Goal: Task Accomplishment & Management: Manage account settings

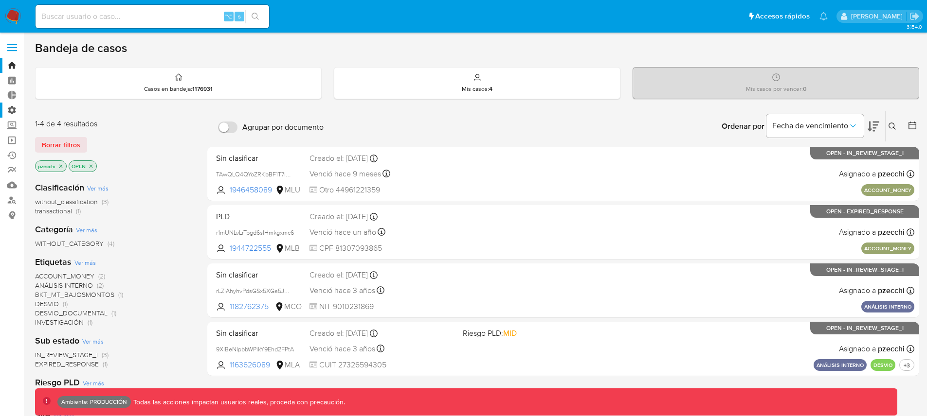
click at [11, 112] on label "Administración" at bounding box center [58, 110] width 116 height 15
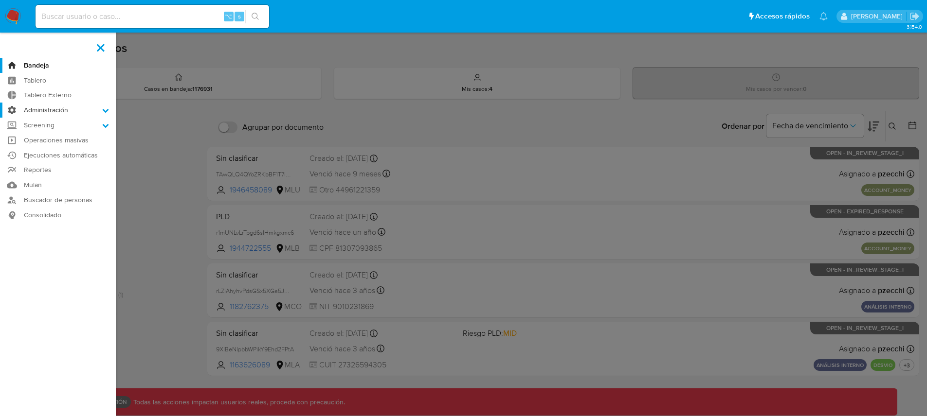
click at [0, 0] on input "Administración" at bounding box center [0, 0] width 0 height 0
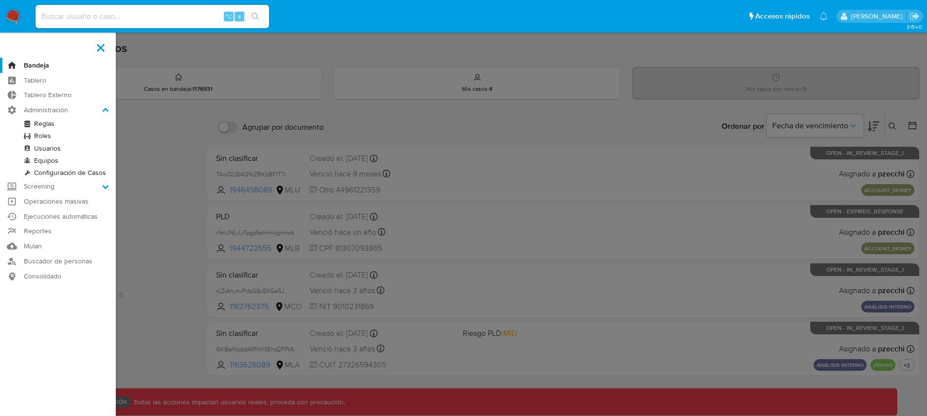
click at [40, 125] on link "Reglas" at bounding box center [58, 124] width 116 height 12
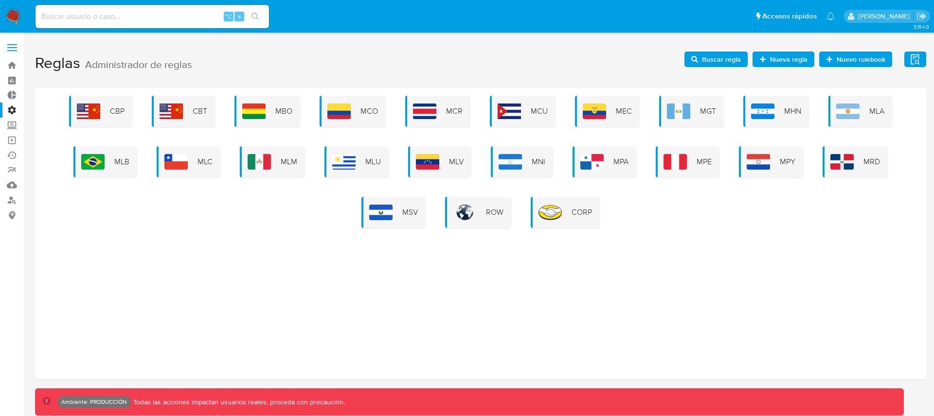
click at [847, 99] on div "MLA" at bounding box center [860, 111] width 64 height 31
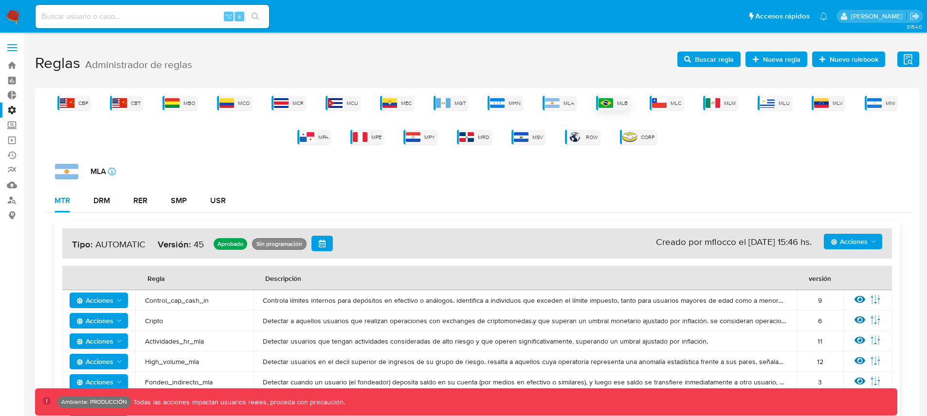
click at [619, 103] on span "MLB" at bounding box center [622, 103] width 11 height 7
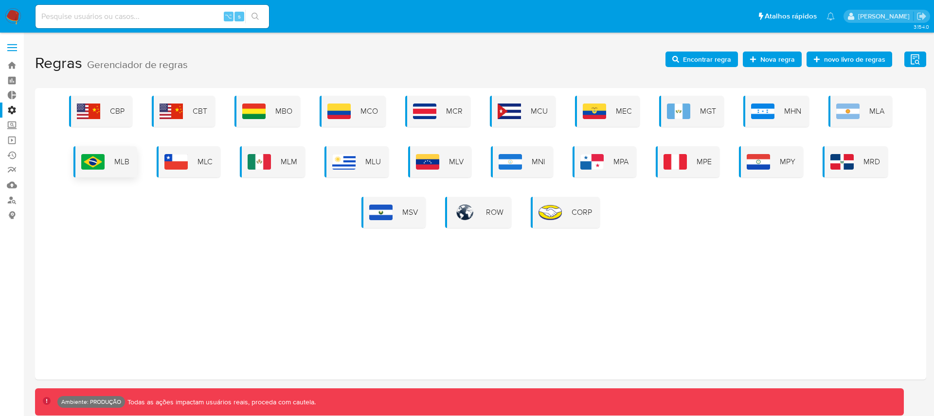
click at [102, 170] on div "MLB" at bounding box center [105, 161] width 64 height 31
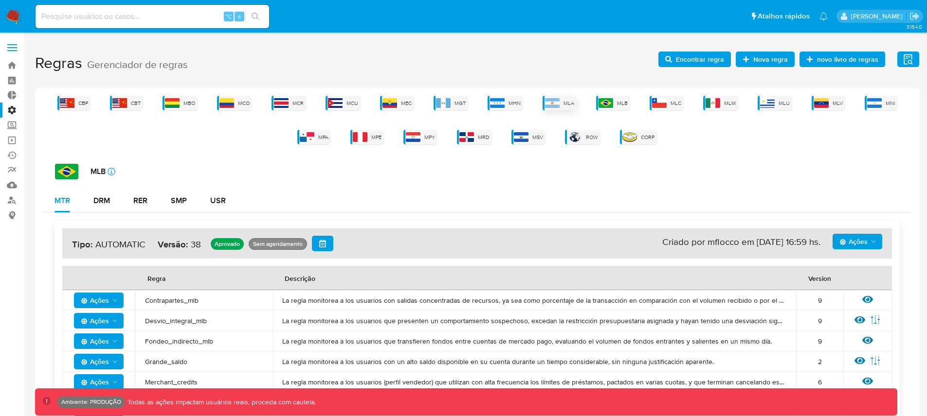
click at [570, 104] on span "MLA" at bounding box center [568, 103] width 11 height 7
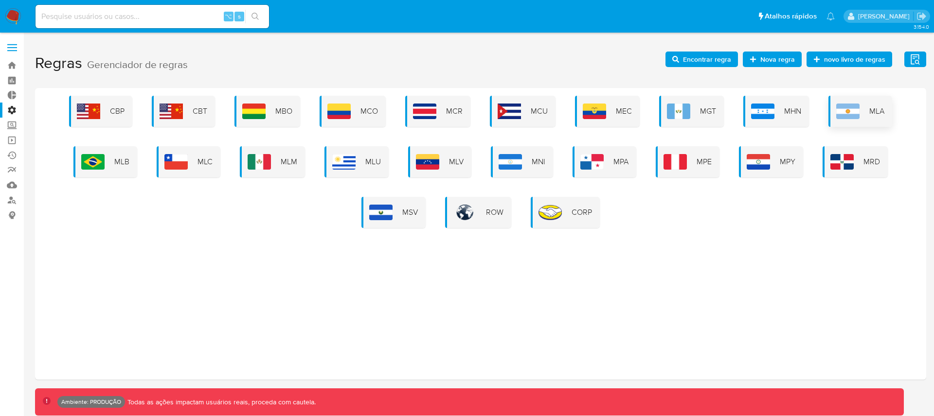
click at [860, 108] on div "MLA" at bounding box center [860, 111] width 64 height 31
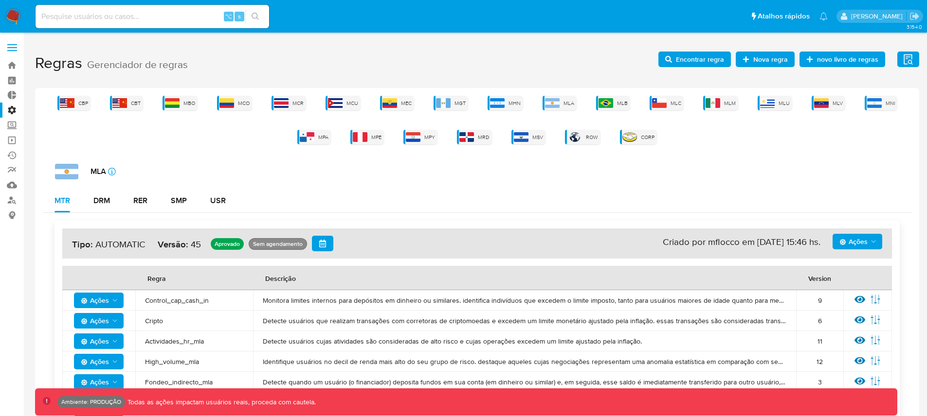
click at [851, 236] on span "Ações" at bounding box center [853, 242] width 28 height 16
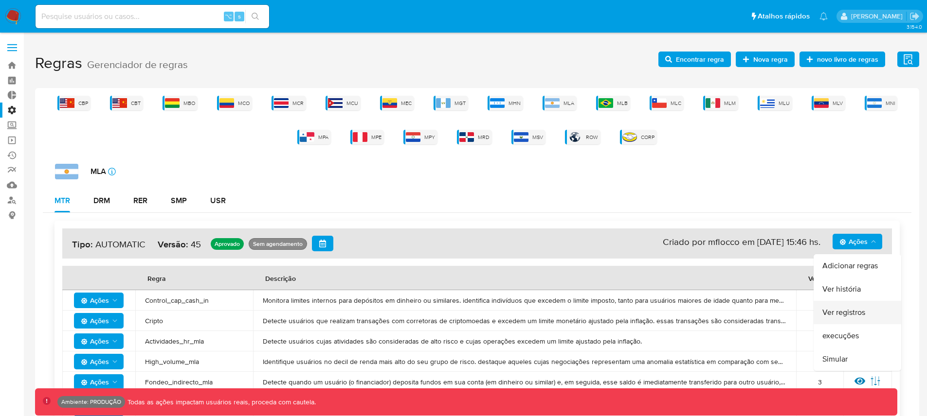
click at [852, 314] on button "Ver registros" at bounding box center [857, 312] width 88 height 23
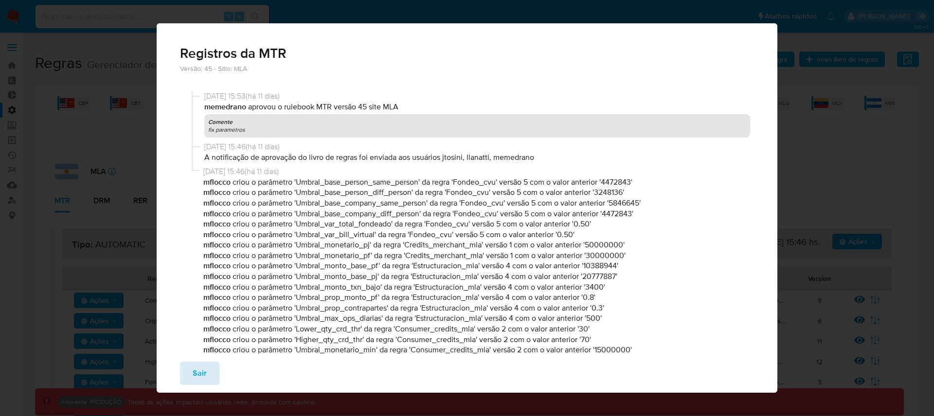
click at [207, 378] on button "Sair" at bounding box center [199, 373] width 39 height 23
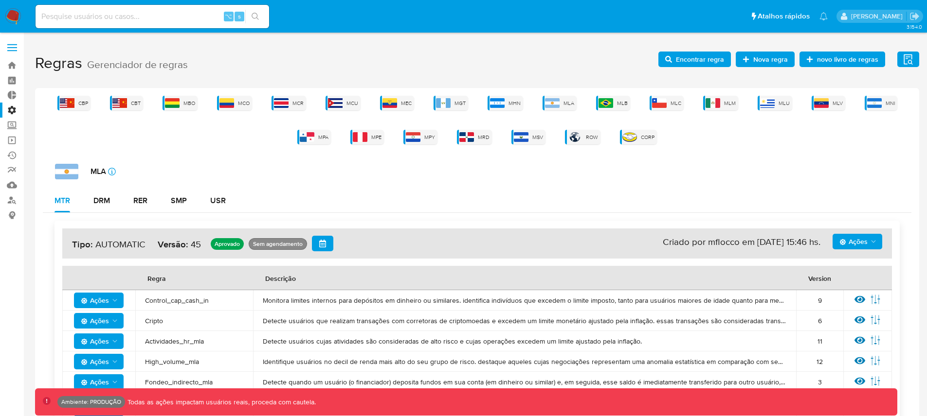
click at [711, 58] on span "Encontrar regra" at bounding box center [700, 60] width 48 height 16
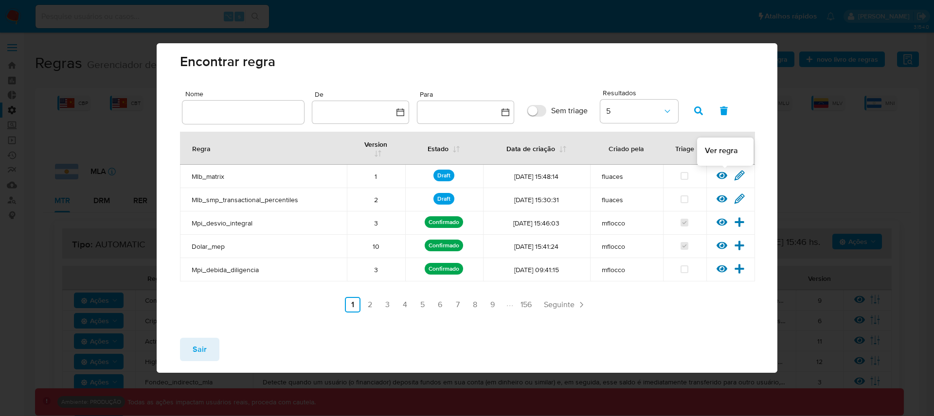
click at [721, 174] on icon at bounding box center [722, 175] width 11 height 7
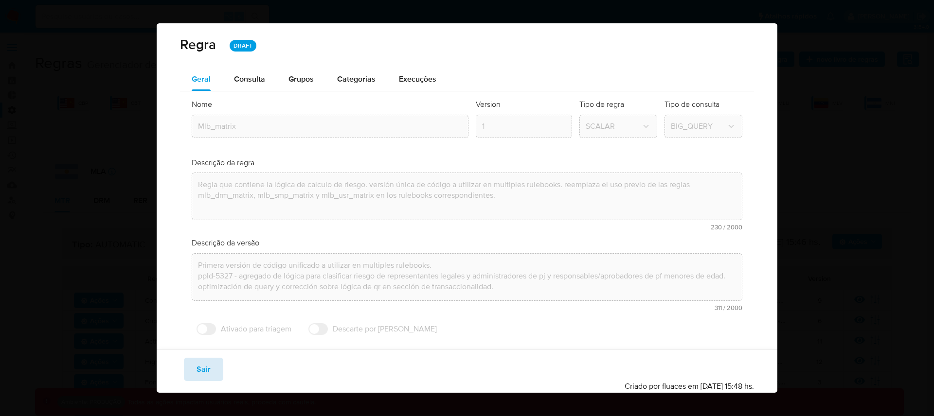
click at [209, 372] on span "Sair" at bounding box center [204, 369] width 14 height 21
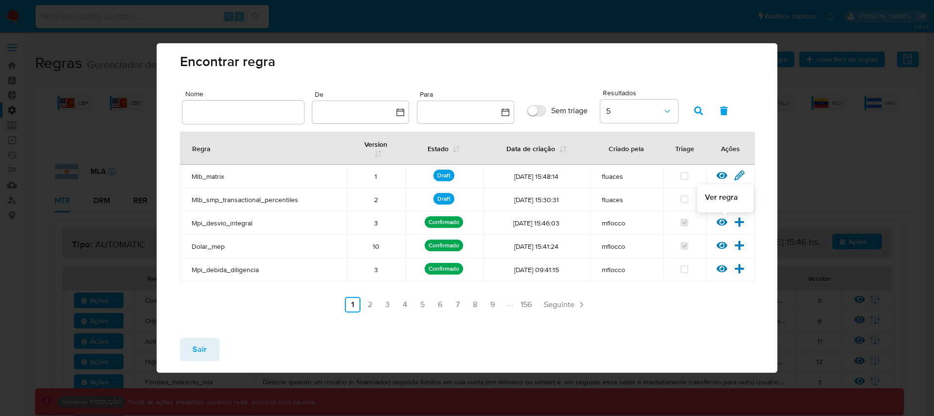
click at [723, 224] on icon at bounding box center [722, 222] width 11 height 11
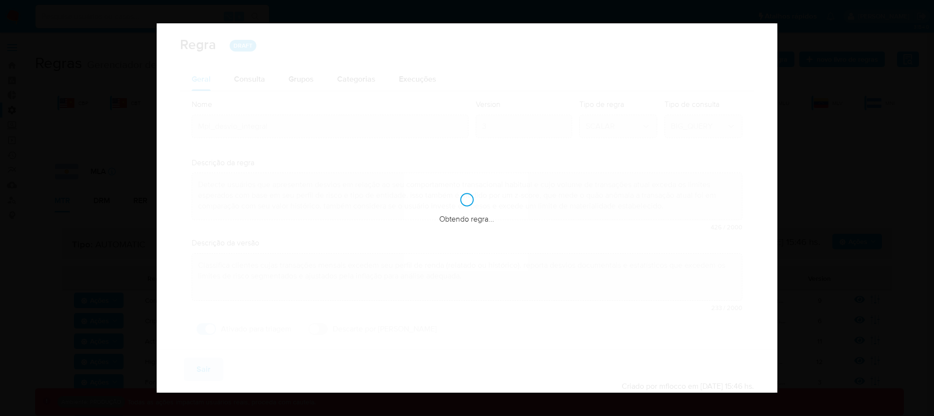
checkbox input "true"
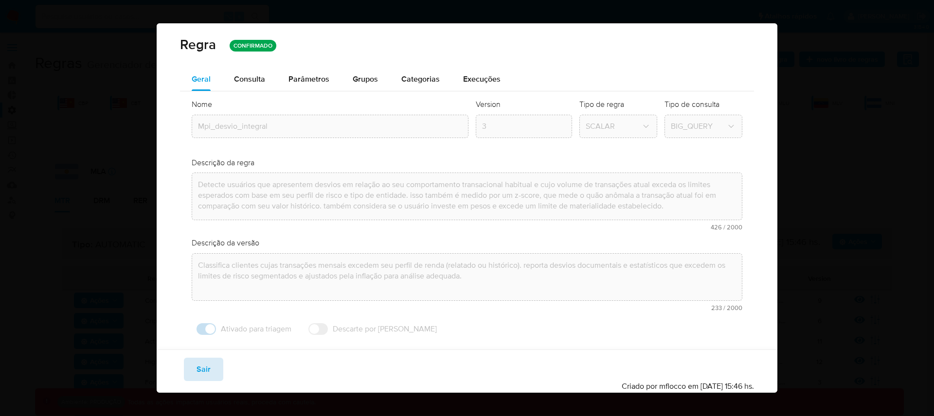
click at [212, 371] on button "Sair" at bounding box center [203, 369] width 39 height 23
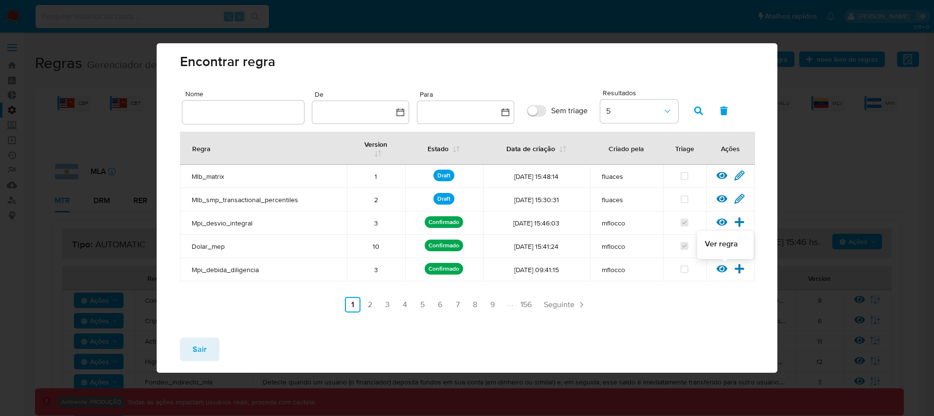
click at [719, 271] on icon at bounding box center [722, 269] width 11 height 7
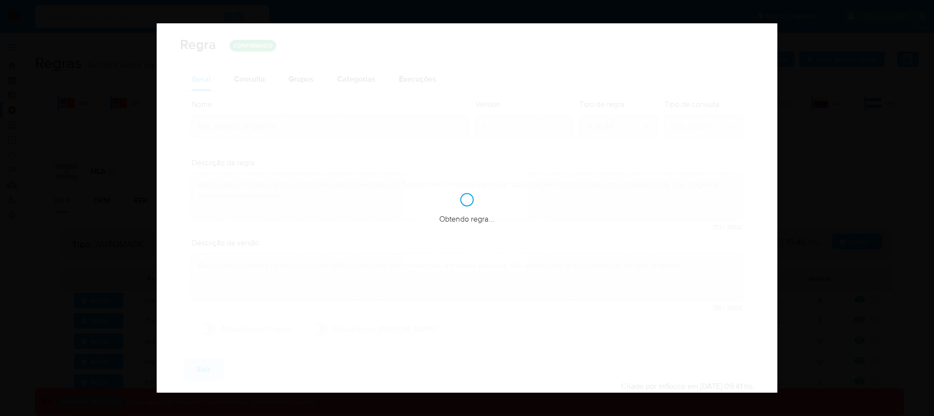
checkbox input "false"
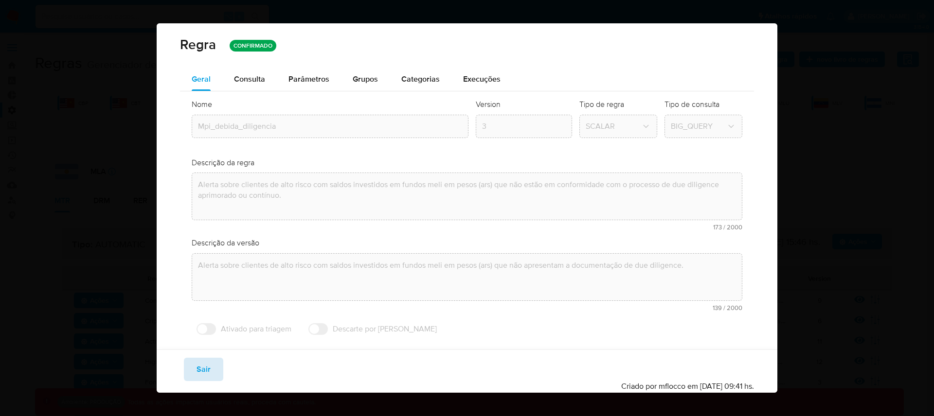
click at [207, 373] on span "Sair" at bounding box center [204, 369] width 14 height 21
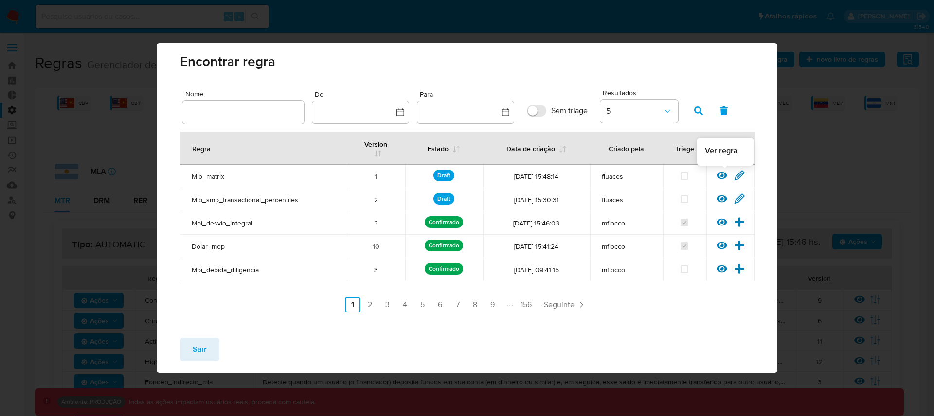
click at [719, 176] on icon at bounding box center [722, 175] width 11 height 7
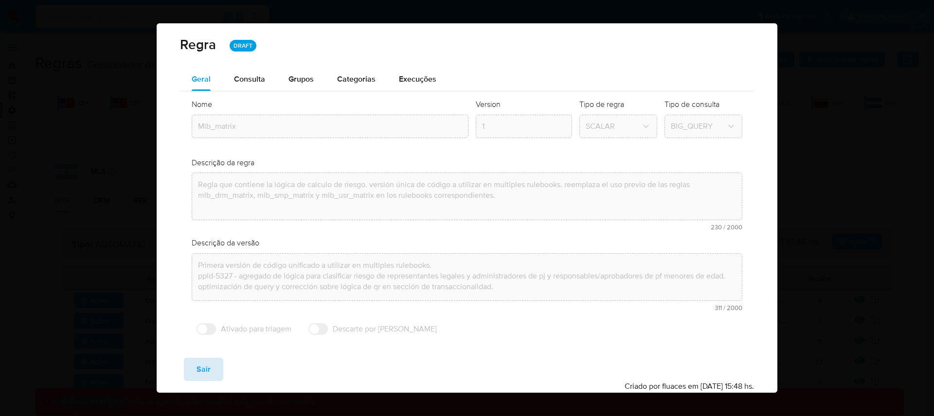
click at [218, 366] on button "Sair" at bounding box center [203, 369] width 39 height 23
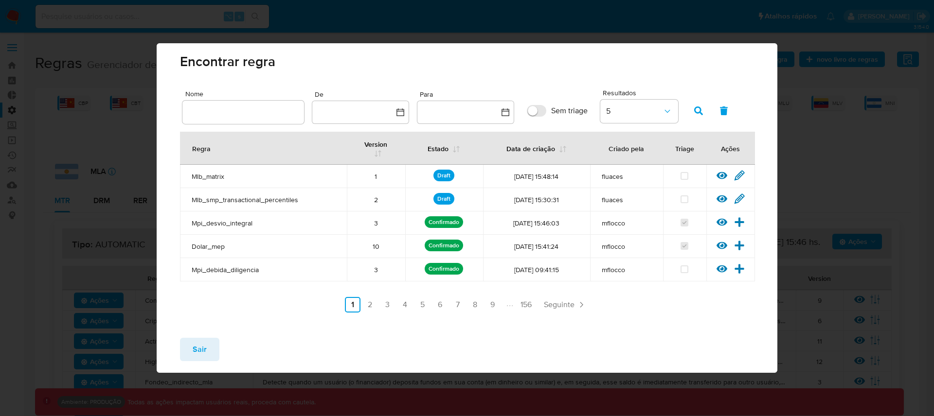
click at [740, 178] on icon at bounding box center [739, 175] width 11 height 11
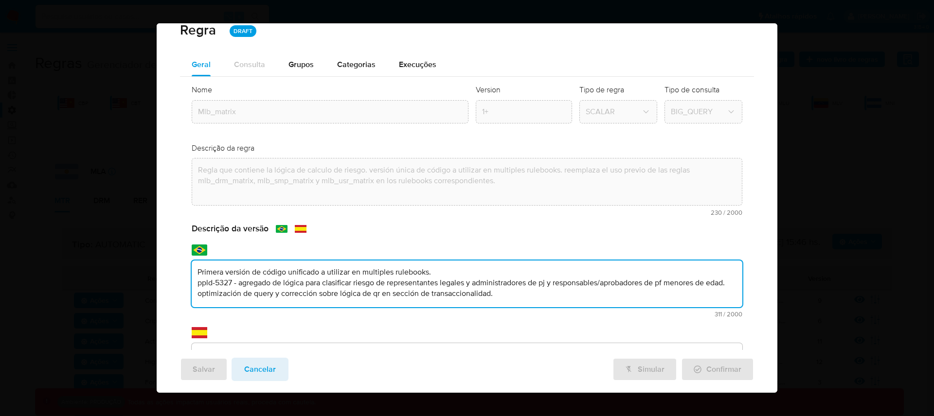
click at [436, 262] on textarea "Primera versión de código unificado a utilizar en multiples rulebooks. ppld-532…" at bounding box center [467, 284] width 551 height 47
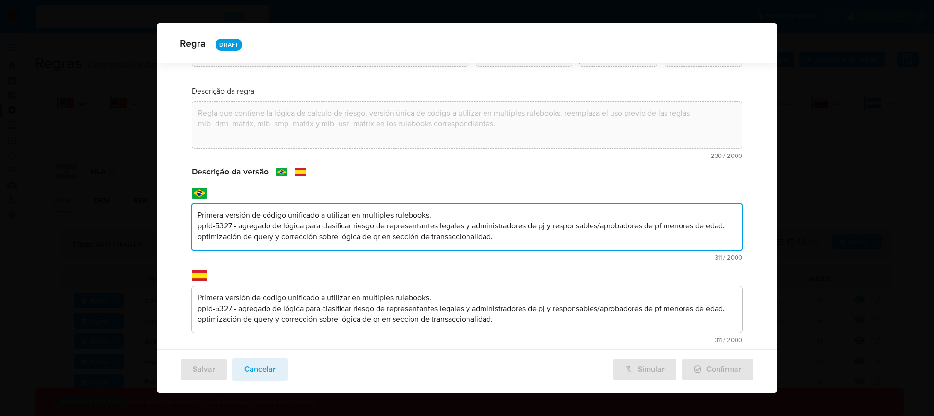
scroll to position [34, 0]
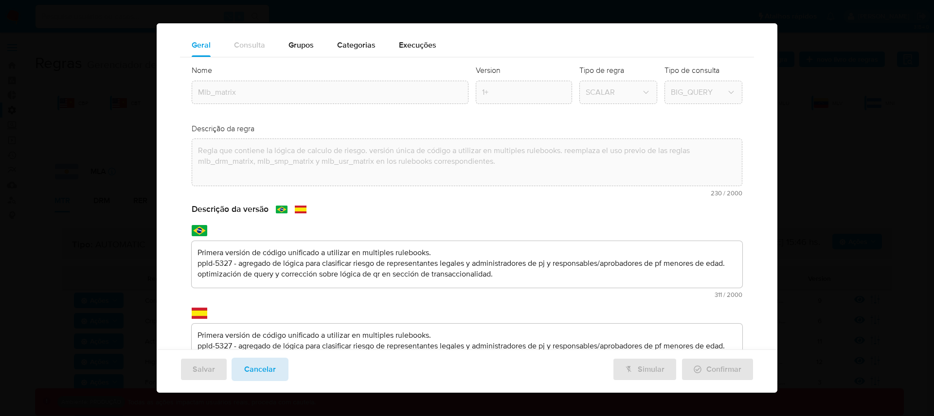
click at [278, 377] on button "Cancelar" at bounding box center [260, 369] width 57 height 23
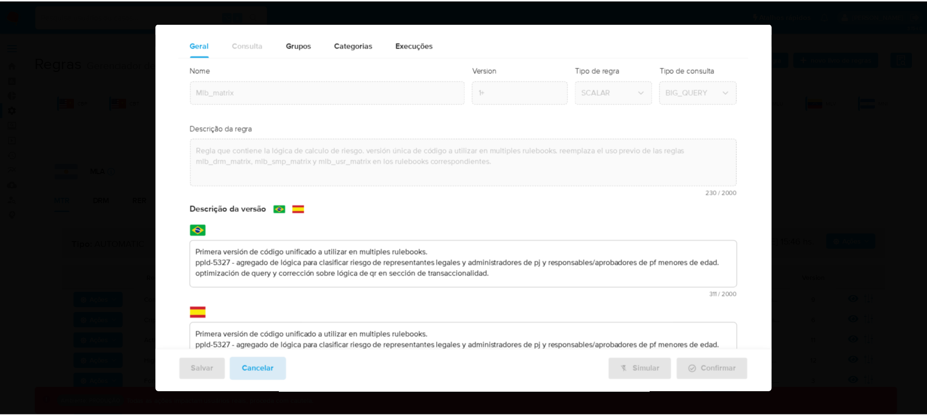
scroll to position [14, 0]
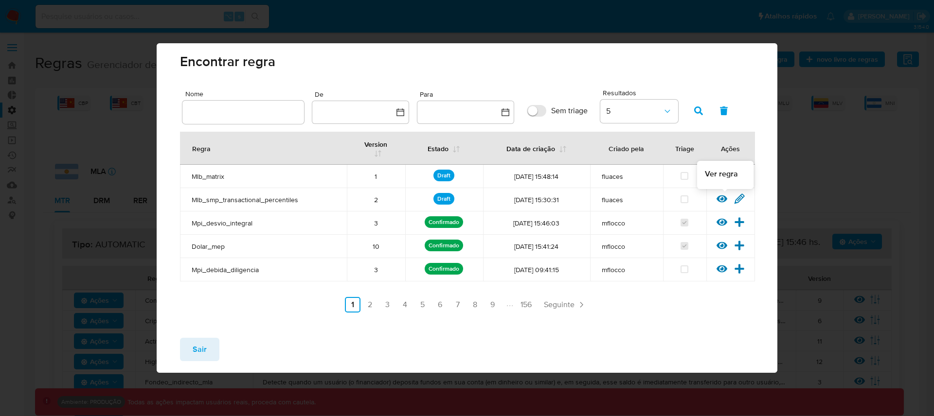
click at [723, 200] on icon at bounding box center [722, 199] width 11 height 11
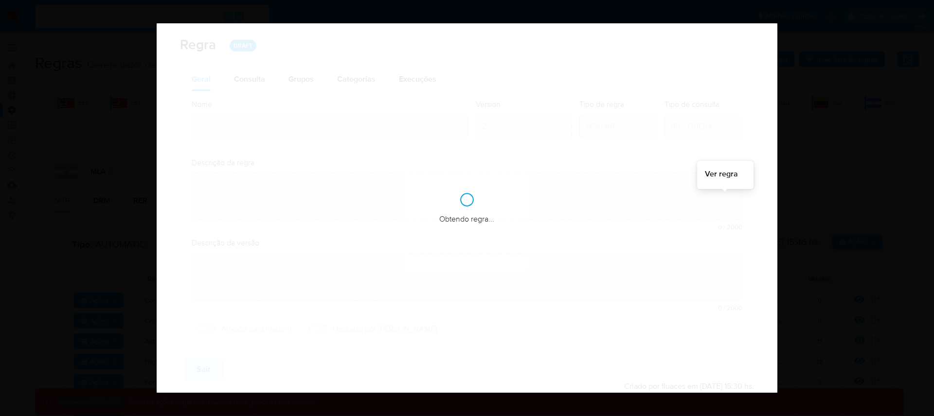
type input "Mlb_smp_transactional_percentiles"
type textarea "Rule que calcula el valor actualizado de los percentiles transaccionales a util…"
type textarea "Ppld-5327 - optimización de query y corrección sobre lógica de qr"
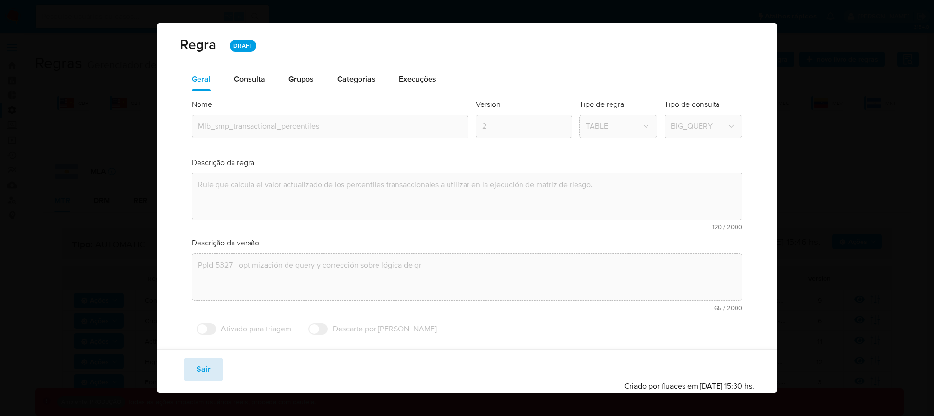
click at [215, 367] on button "Sair" at bounding box center [203, 369] width 39 height 23
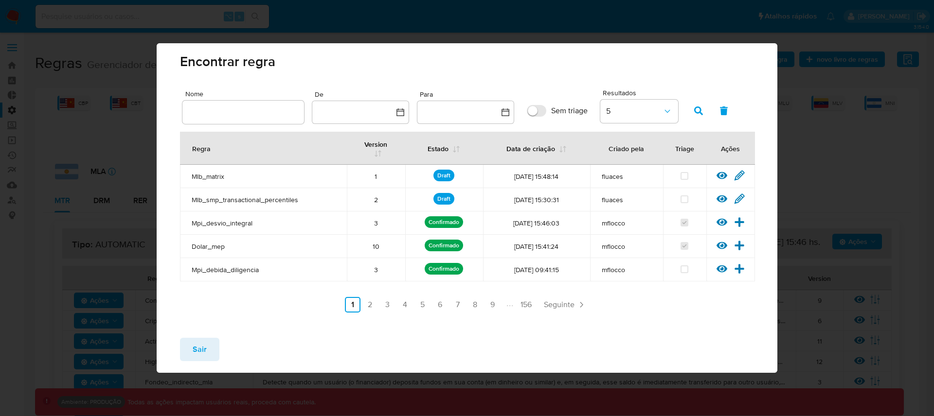
click at [216, 349] on button "Sair" at bounding box center [199, 349] width 39 height 23
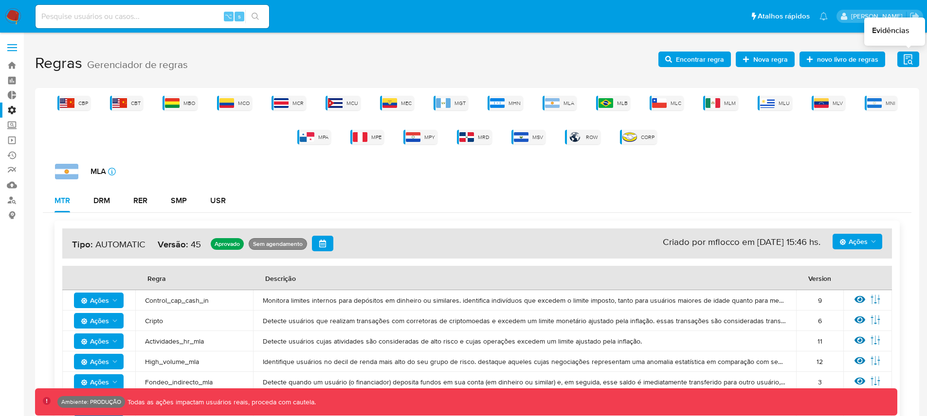
click at [905, 58] on icon "button" at bounding box center [907, 59] width 9 height 10
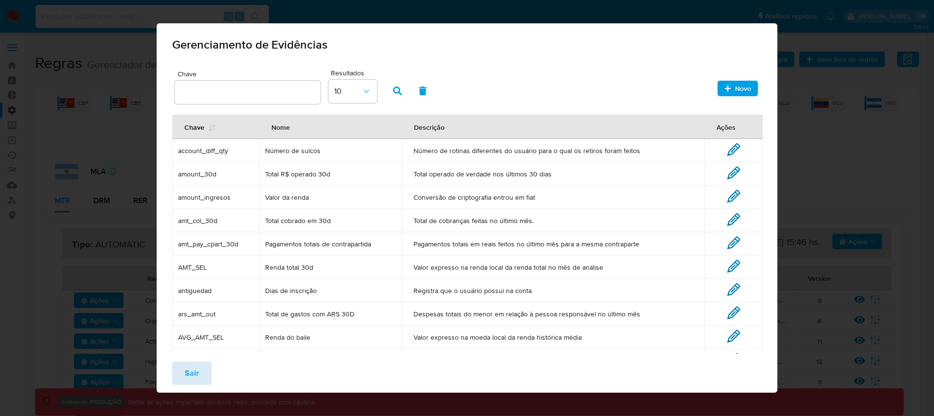
click at [201, 376] on button "Sair" at bounding box center [191, 373] width 39 height 23
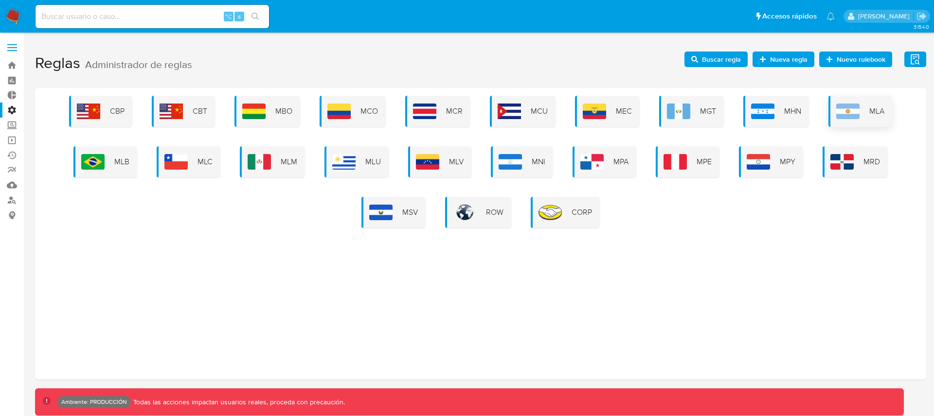
click at [863, 108] on div "MLA" at bounding box center [860, 111] width 64 height 31
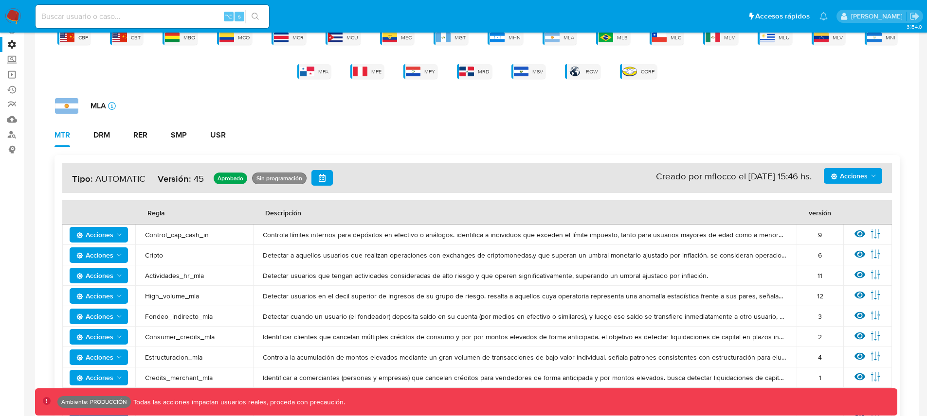
scroll to position [65, 0]
click at [852, 176] on span "Acciones" at bounding box center [848, 177] width 37 height 16
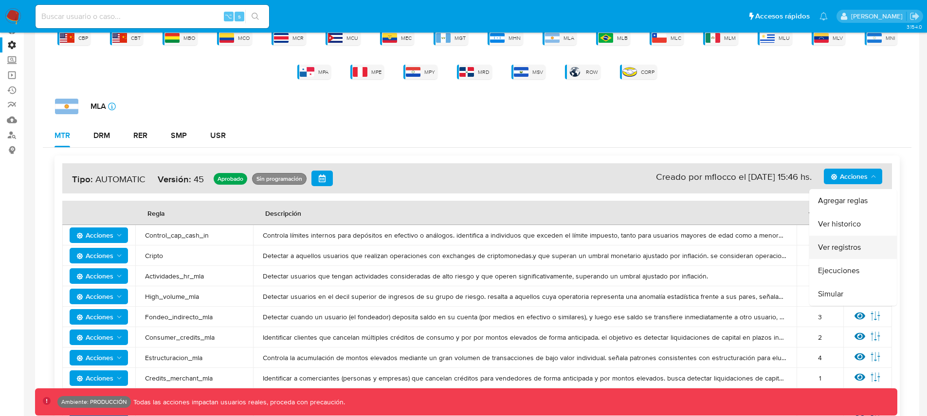
click at [844, 249] on button "Ver registros" at bounding box center [853, 247] width 88 height 23
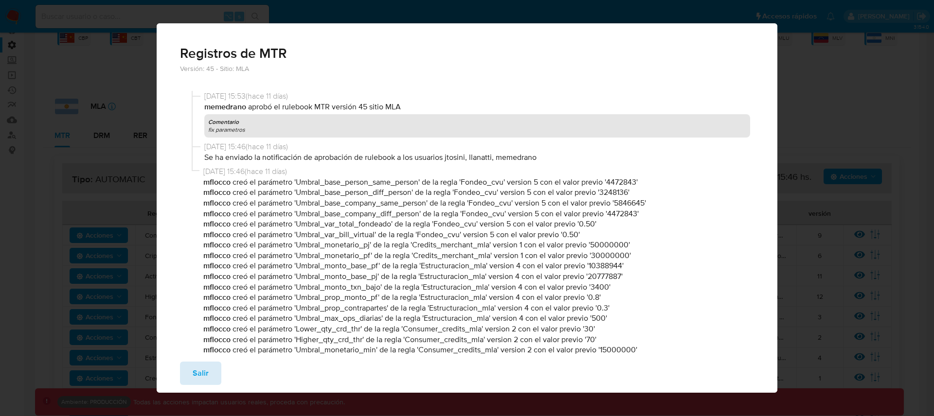
click at [193, 383] on span "Salir" at bounding box center [201, 373] width 16 height 21
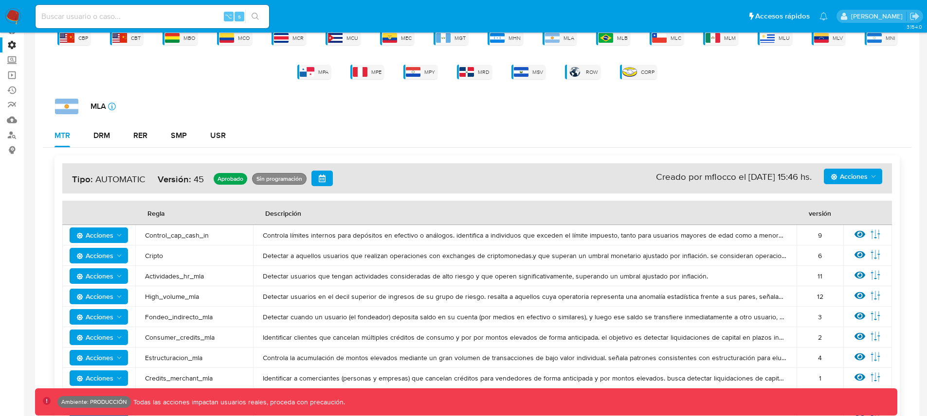
click at [850, 178] on span "Acciones" at bounding box center [848, 177] width 37 height 16
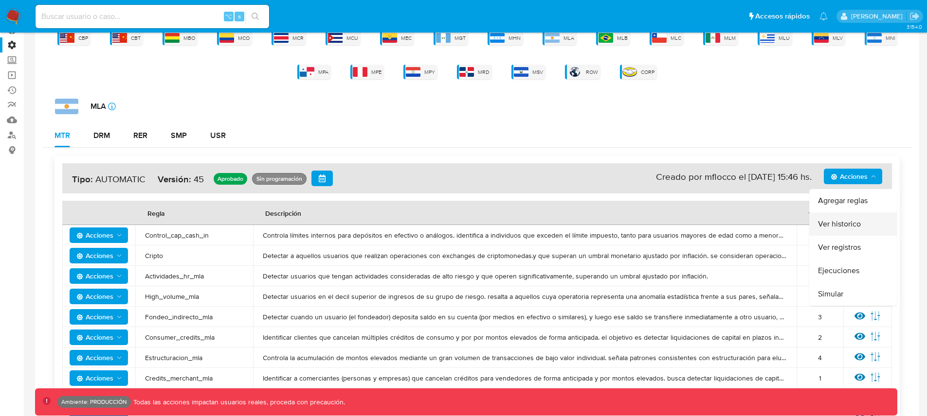
click at [844, 222] on button "Ver historico" at bounding box center [853, 224] width 88 height 23
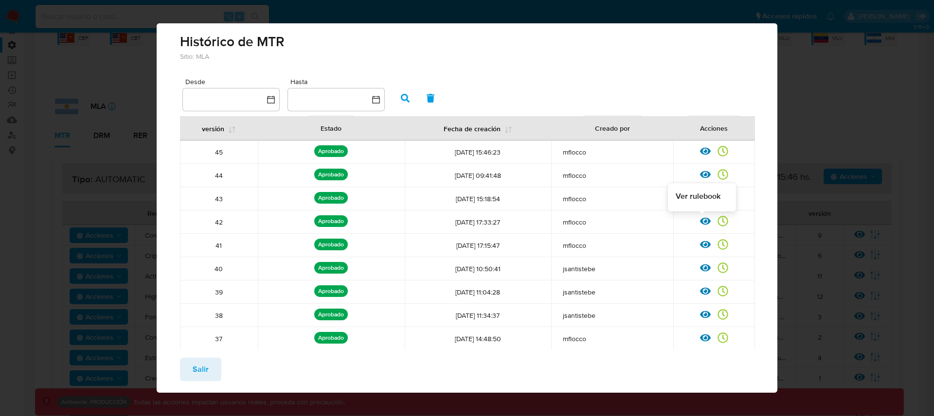
click at [701, 219] on icon at bounding box center [705, 221] width 11 height 7
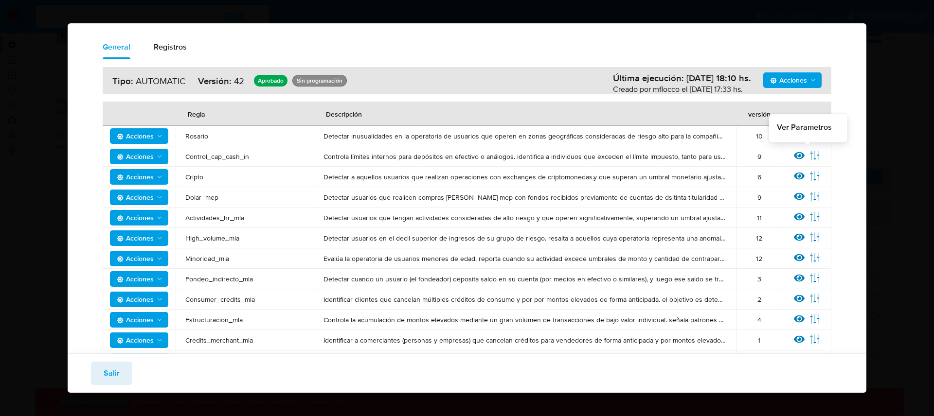
click at [810, 156] on icon at bounding box center [815, 155] width 11 height 11
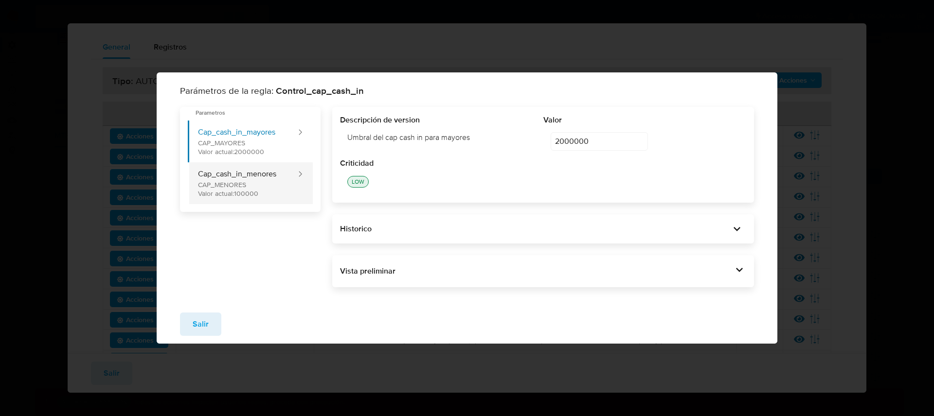
click at [243, 200] on button "Cap_cash_in_menores CAP_MENORES Valor actual: 100000" at bounding box center [242, 183] width 109 height 42
type input "100000"
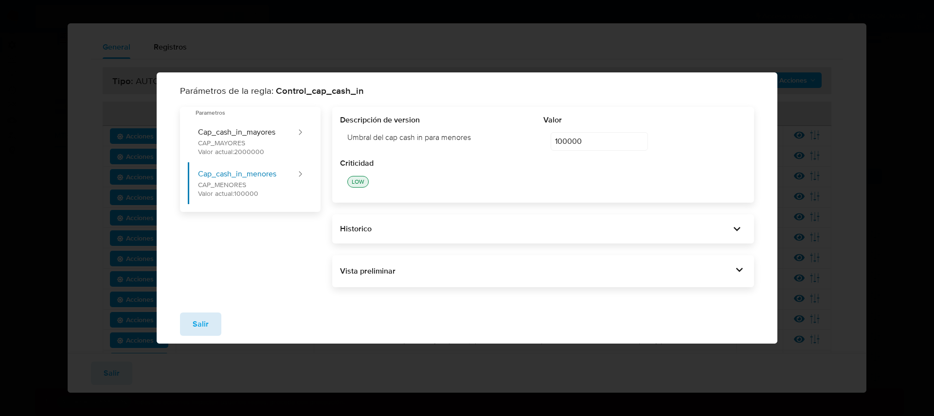
click at [198, 327] on span "Salir" at bounding box center [201, 324] width 16 height 21
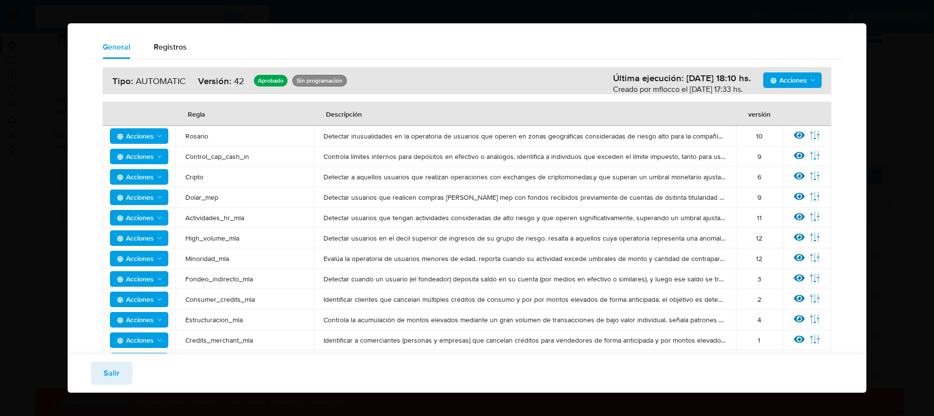
click at [117, 377] on span "Salir" at bounding box center [112, 373] width 16 height 21
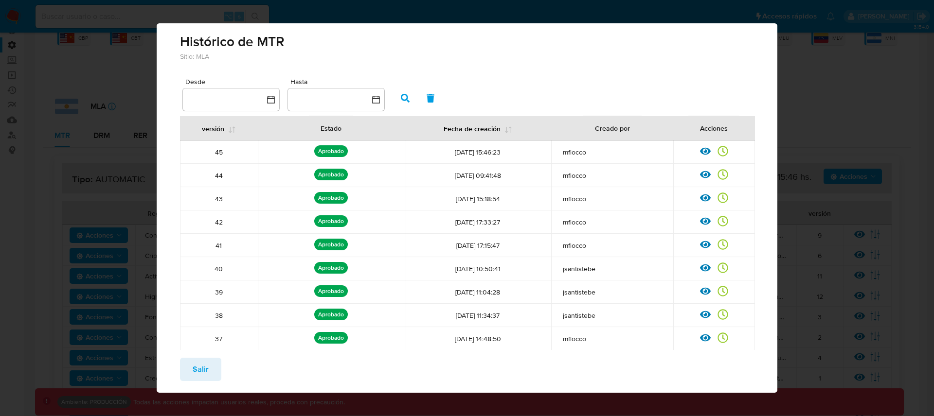
click at [202, 368] on span "Salir" at bounding box center [201, 369] width 16 height 21
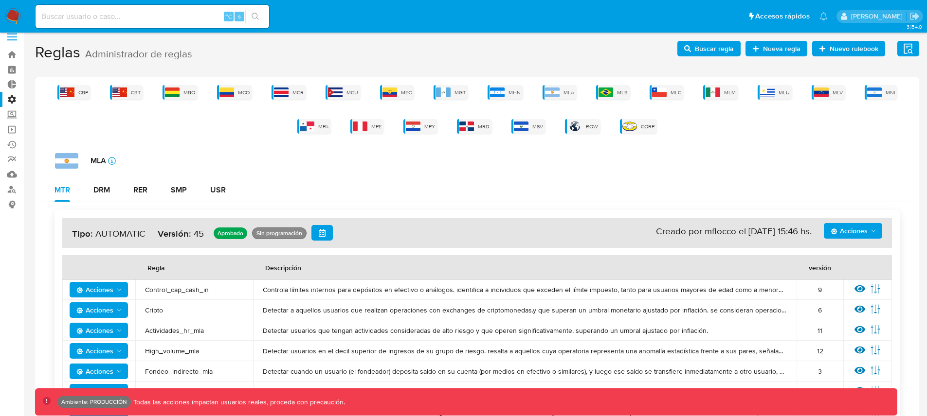
scroll to position [0, 0]
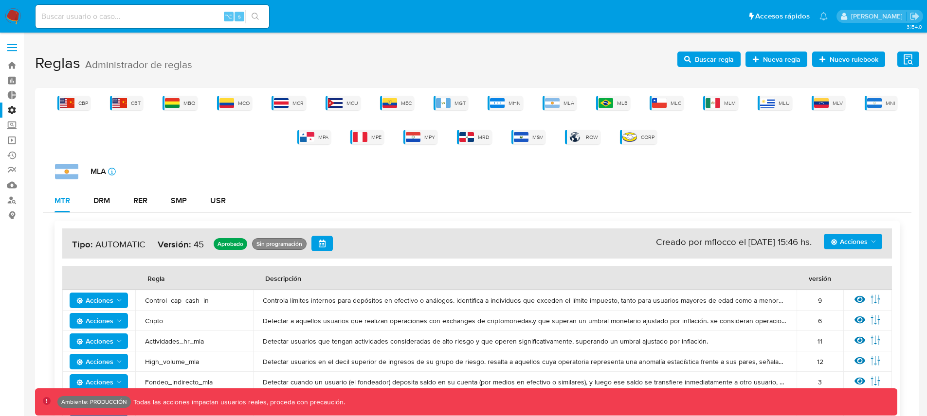
click at [13, 111] on label "Administración" at bounding box center [58, 110] width 116 height 15
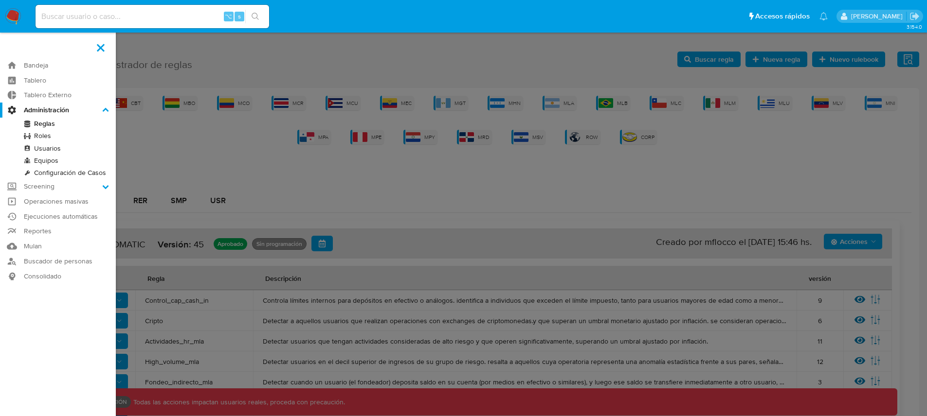
click at [0, 0] on input "Administración" at bounding box center [0, 0] width 0 height 0
click at [41, 171] on link "Configuración de Casos" at bounding box center [58, 173] width 116 height 12
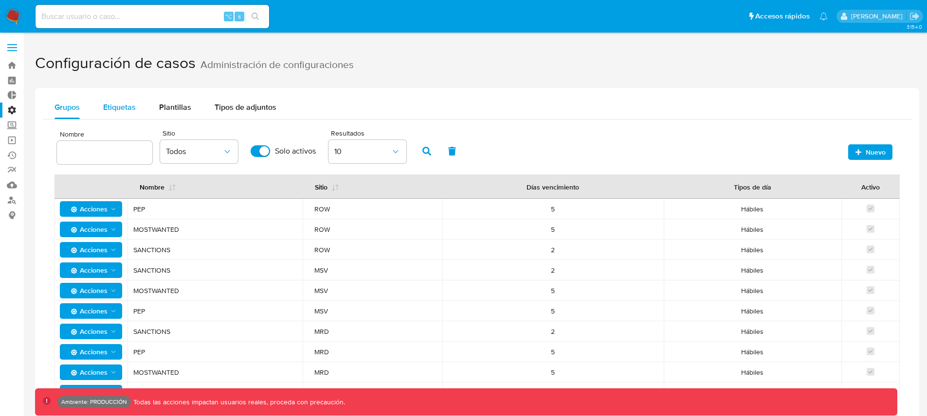
click at [127, 114] on div "Etiquetas" at bounding box center [119, 107] width 33 height 23
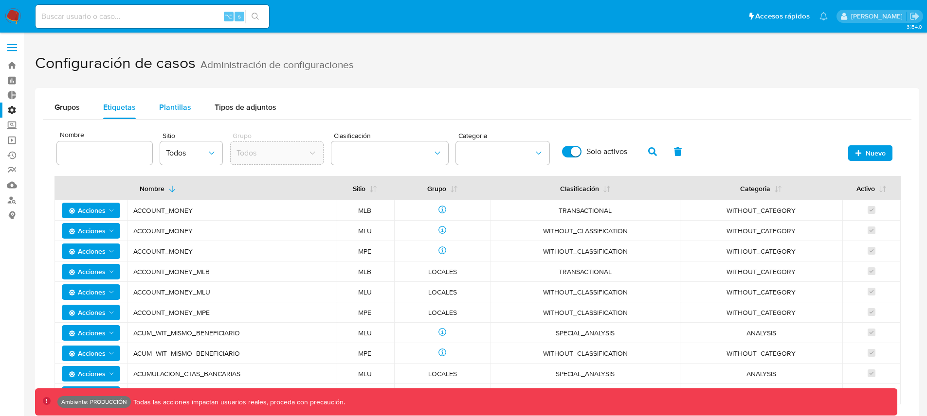
click at [168, 108] on span "Plantillas" at bounding box center [175, 107] width 32 height 11
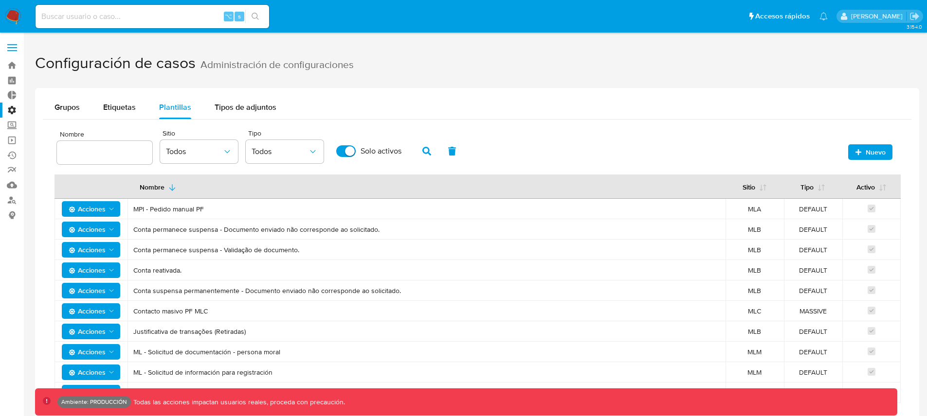
click at [6, 112] on label "Administración" at bounding box center [58, 110] width 116 height 15
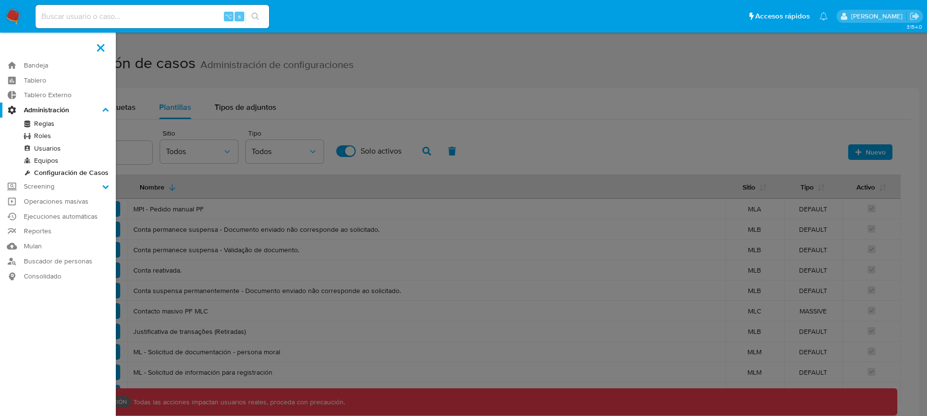
click at [0, 0] on input "Administración" at bounding box center [0, 0] width 0 height 0
click at [48, 146] on link "Usuarios" at bounding box center [58, 149] width 116 height 12
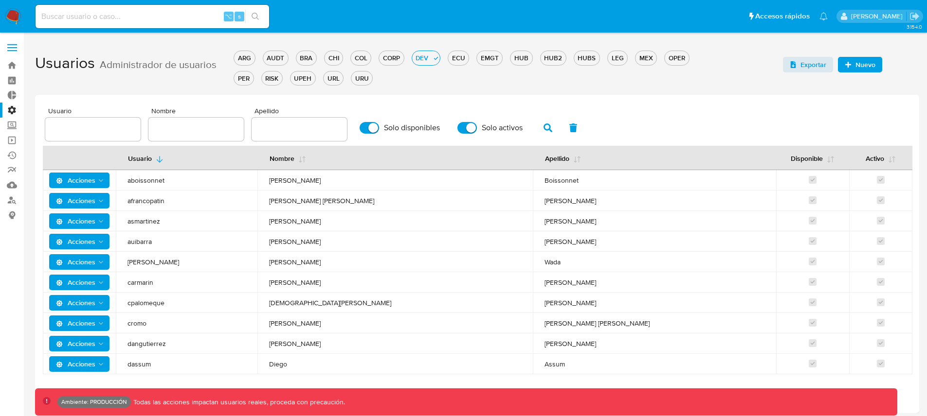
click at [108, 201] on button "Acciones" at bounding box center [79, 201] width 61 height 16
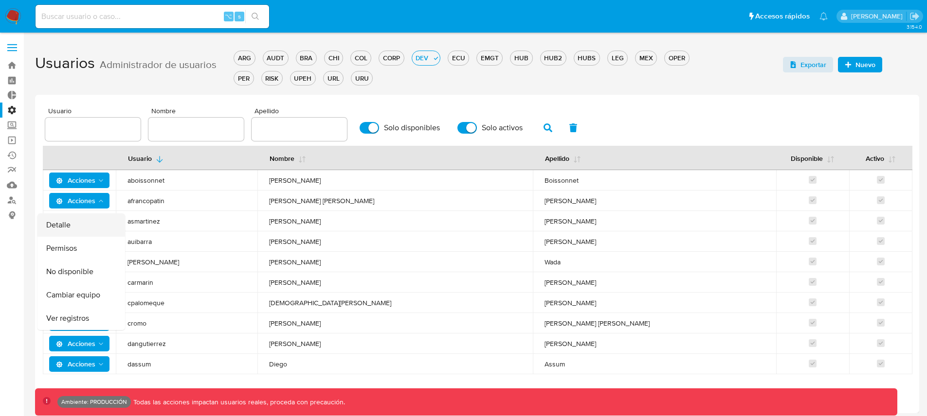
click at [86, 218] on button "Detalle" at bounding box center [81, 225] width 88 height 23
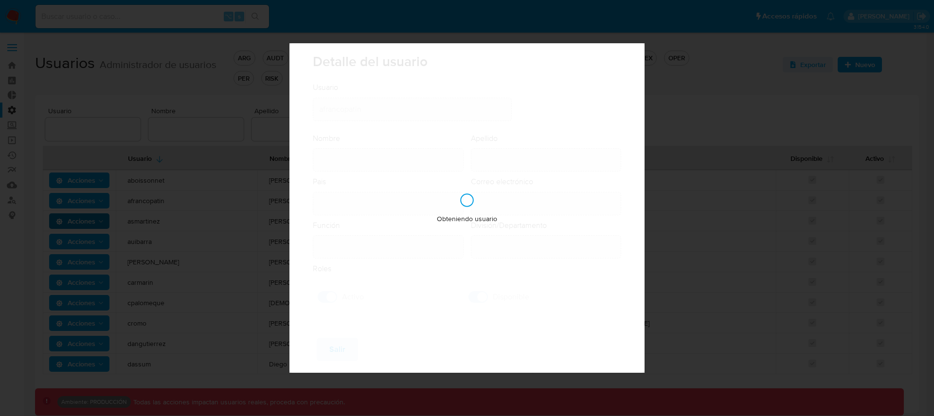
type input "[PERSON_NAME] [PERSON_NAME]"
type input "[PERSON_NAME]"
type input "[GEOGRAPHIC_DATA]"
type input "[PERSON_NAME][EMAIL_ADDRESS][DOMAIN_NAME]"
type input "Analista Semi Senior - IT (80001684)"
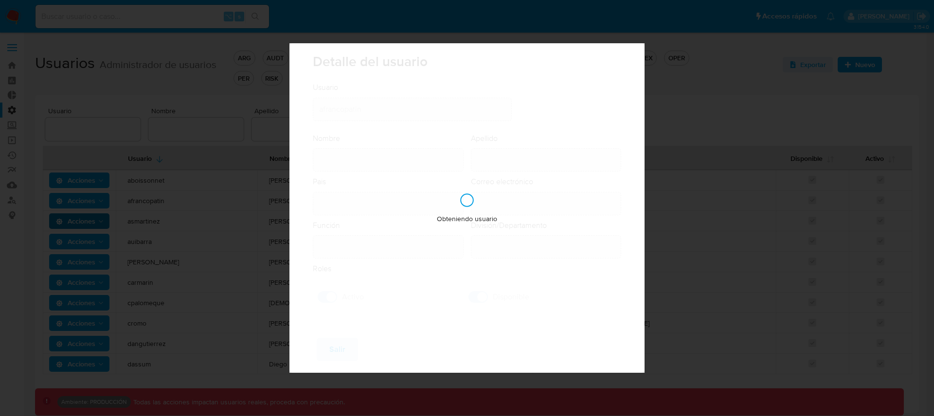
type input "IT IT & Product Risk & Compliance"
checkbox input "true"
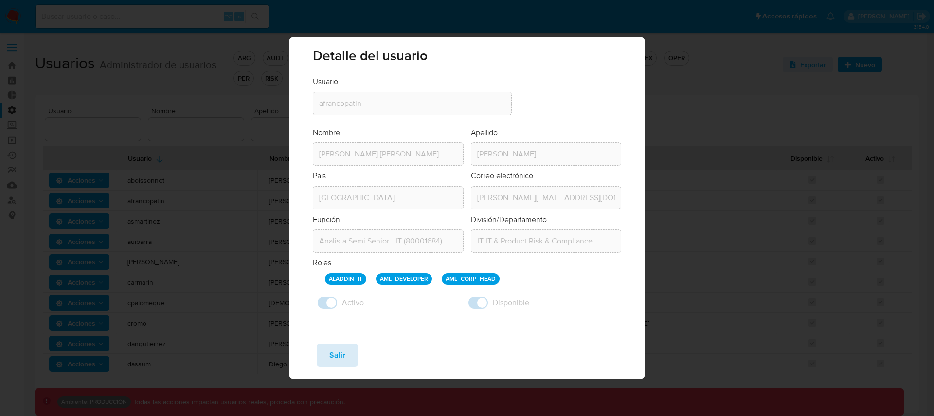
click at [344, 360] on span "Salir" at bounding box center [337, 355] width 16 height 21
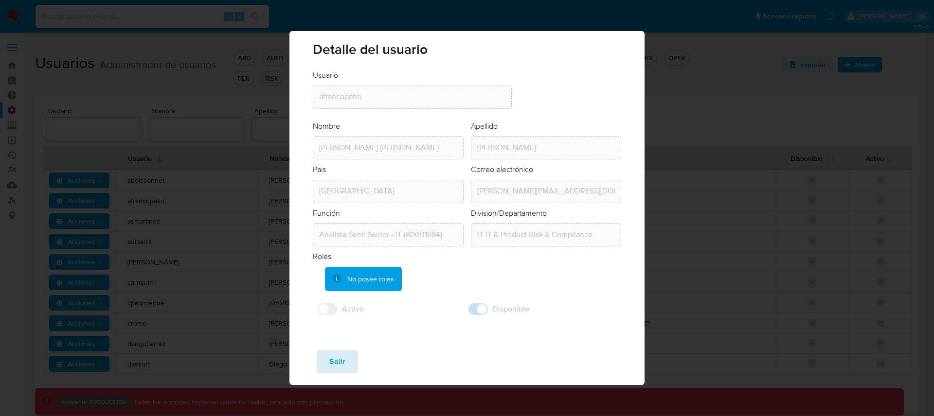
checkbox input "false"
